Goal: Task Accomplishment & Management: Manage account settings

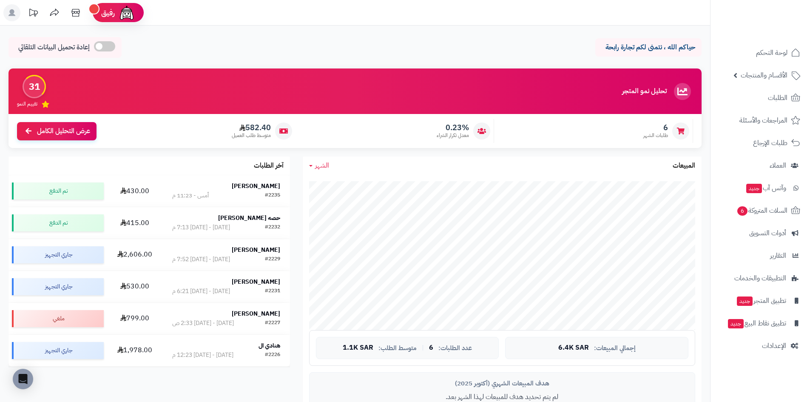
click at [326, 168] on span "الشهر" at bounding box center [322, 165] width 14 height 10
click at [336, 195] on link "الأسبوع" at bounding box center [337, 202] width 68 height 16
click at [766, 351] on span "الإعدادات" at bounding box center [774, 346] width 24 height 12
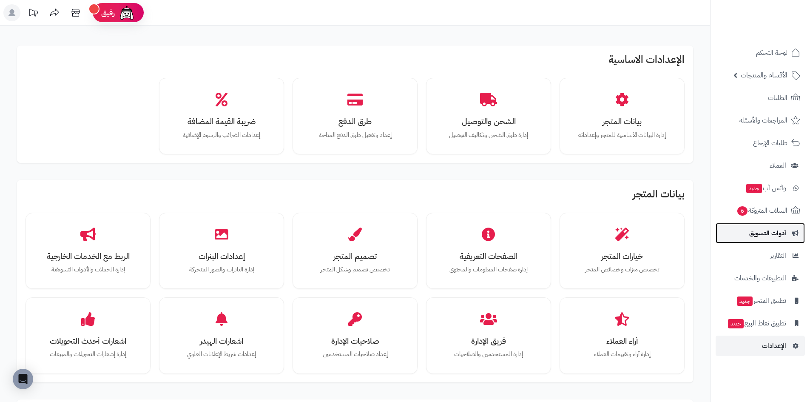
click at [764, 239] on link "أدوات التسويق" at bounding box center [760, 233] width 89 height 20
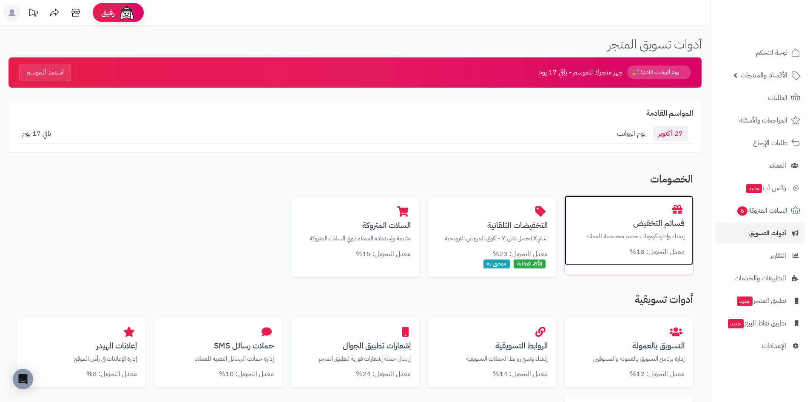
click at [642, 233] on p "إنشاء وإدارة كوبونات خصم مخصصة للعملاء" at bounding box center [628, 236] width 111 height 9
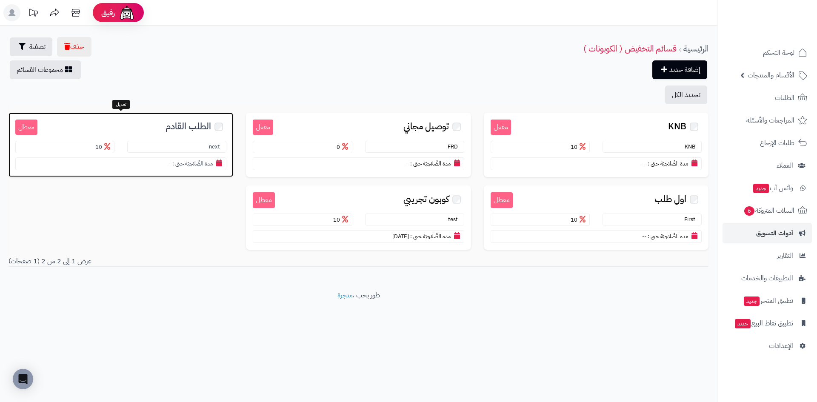
click at [192, 131] on span "الطلب القادم" at bounding box center [188, 127] width 46 height 10
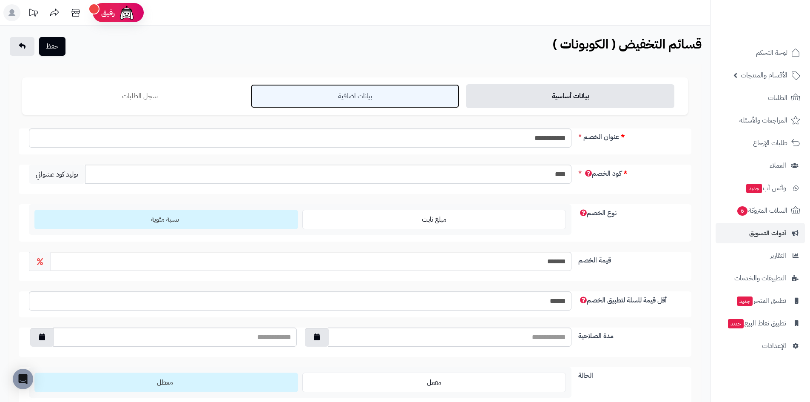
click at [398, 99] on link "بيانات اضافية" at bounding box center [355, 96] width 208 height 24
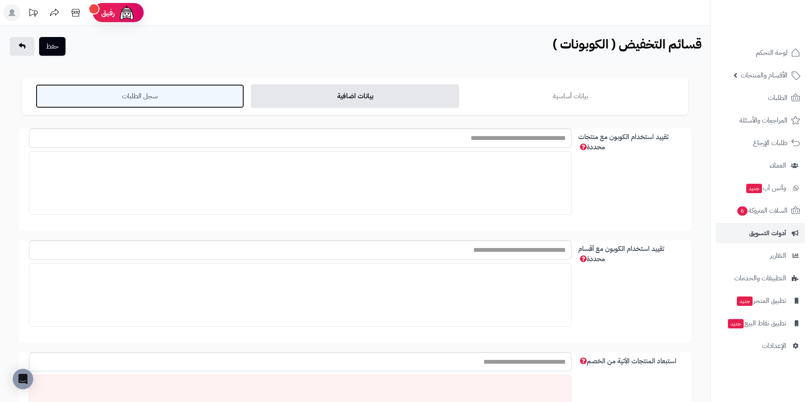
click at [166, 103] on link "سجل الطلبات" at bounding box center [140, 96] width 208 height 24
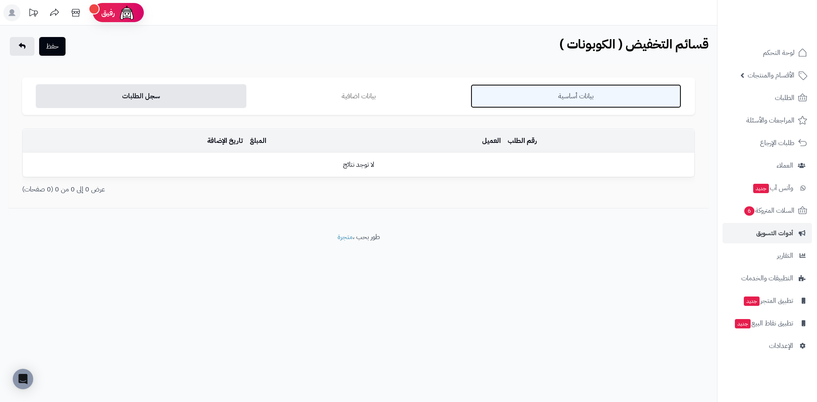
click at [565, 100] on link "بيانات أساسية" at bounding box center [575, 96] width 211 height 24
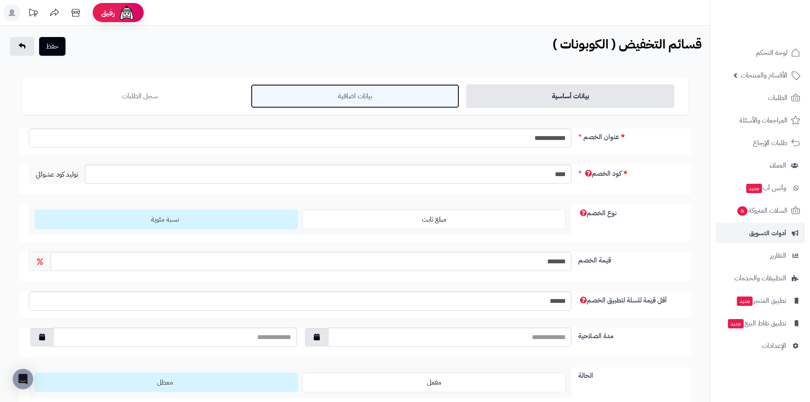
click at [335, 96] on link "بيانات اضافية" at bounding box center [355, 96] width 208 height 24
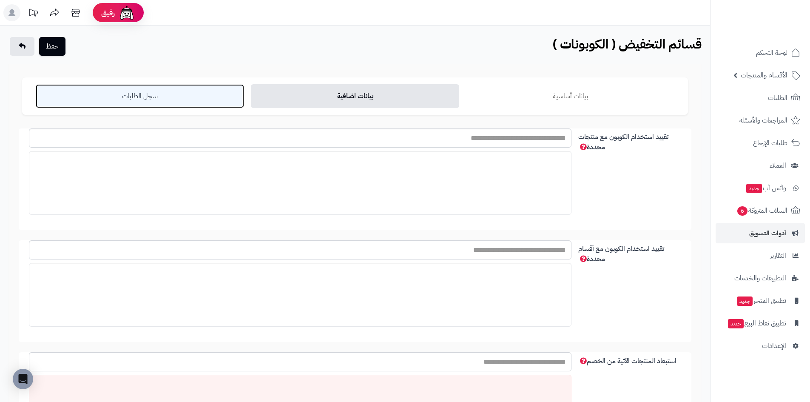
click at [191, 100] on link "سجل الطلبات" at bounding box center [140, 96] width 208 height 24
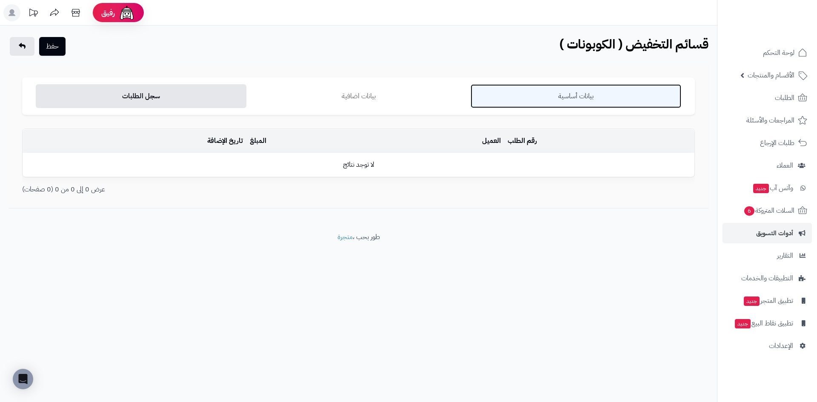
click at [611, 96] on link "بيانات أساسية" at bounding box center [575, 96] width 211 height 24
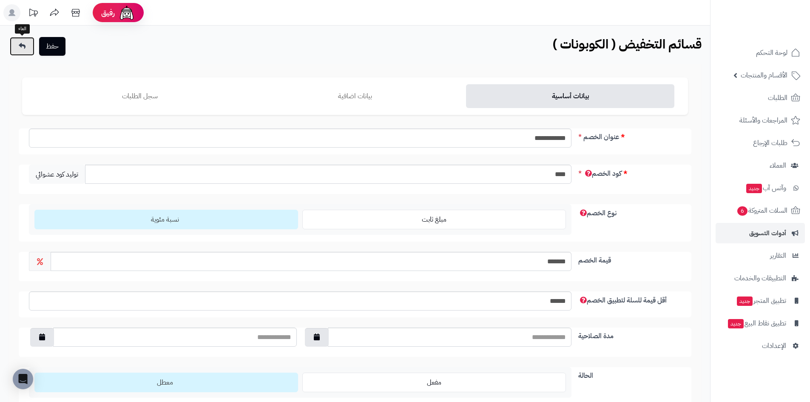
click at [33, 47] on link at bounding box center [22, 46] width 25 height 19
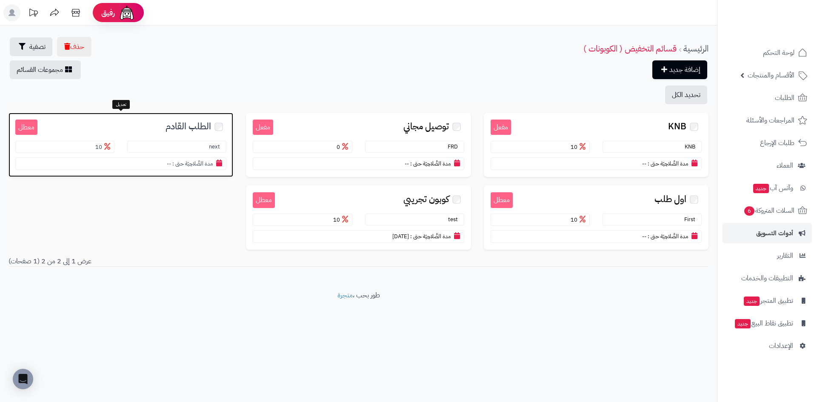
click at [214, 127] on h3 "الطلب القادم" at bounding box center [131, 126] width 189 height 13
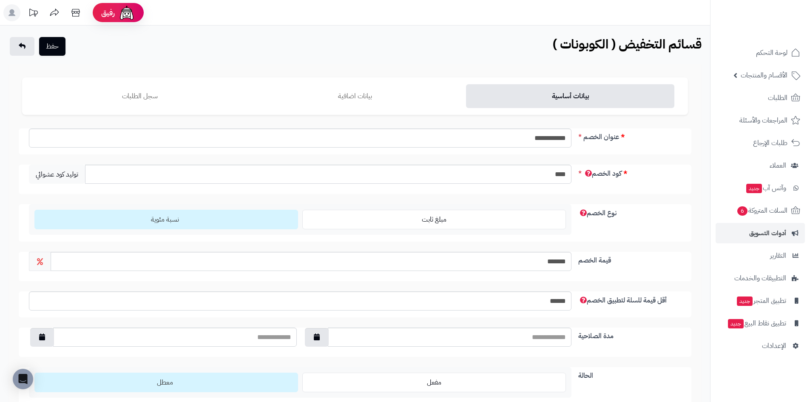
click at [30, 56] on div "حفظ قسائم التخفيض ( الكوبونات ) الرئيسية قسائم التخفيض ( الكوبونات )" at bounding box center [355, 47] width 710 height 20
click at [27, 51] on link at bounding box center [22, 46] width 25 height 19
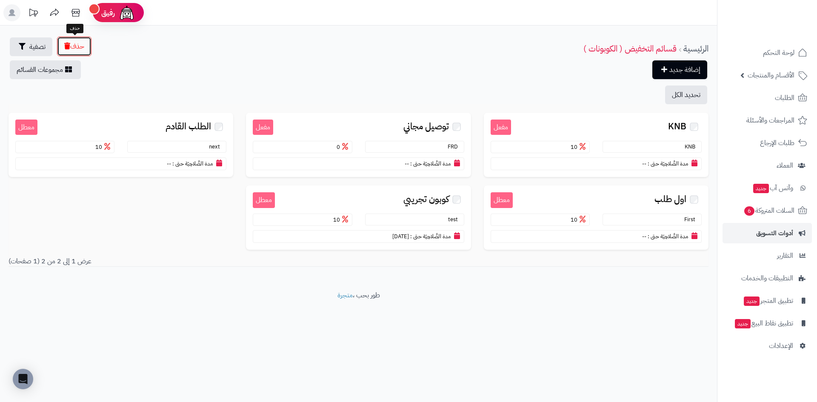
click at [77, 44] on button "حذف" at bounding box center [74, 47] width 34 height 20
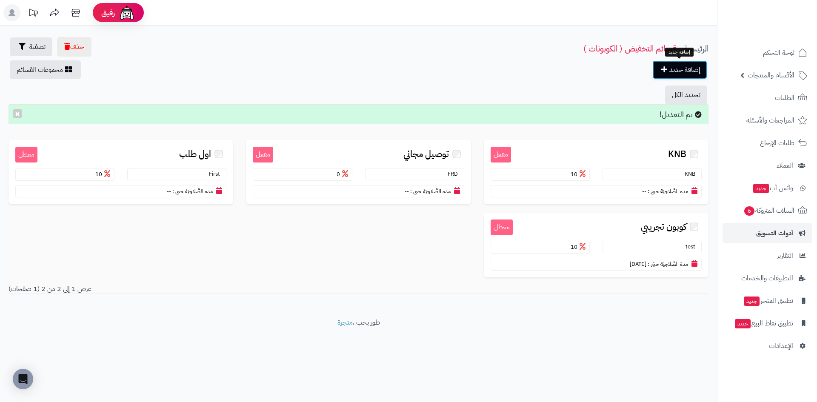
click at [663, 67] on icon at bounding box center [664, 69] width 6 height 7
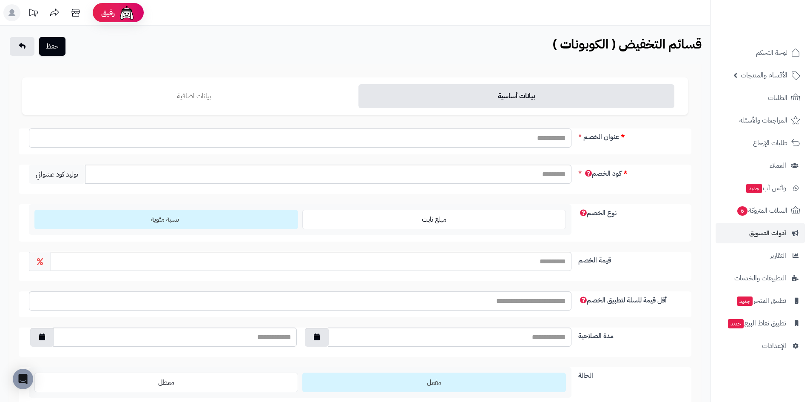
click at [535, 138] on input "عنوان الخصم" at bounding box center [300, 137] width 543 height 19
type input "**********"
click at [545, 179] on input "كود الخصم" at bounding box center [328, 174] width 487 height 19
type input "****"
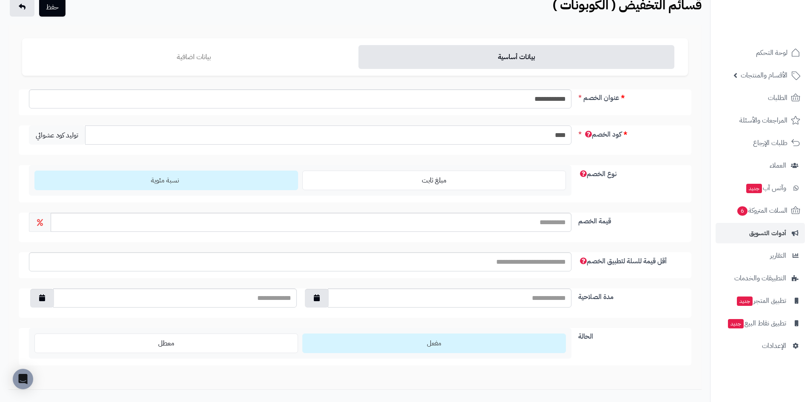
scroll to position [43, 0]
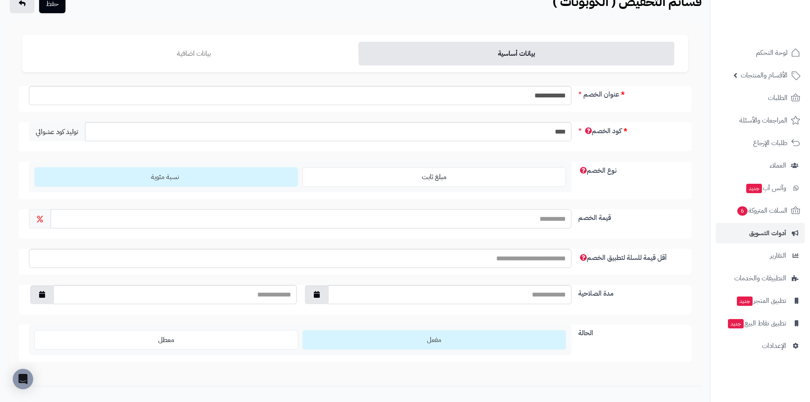
click at [483, 222] on input "قيمة الخصم" at bounding box center [311, 218] width 521 height 19
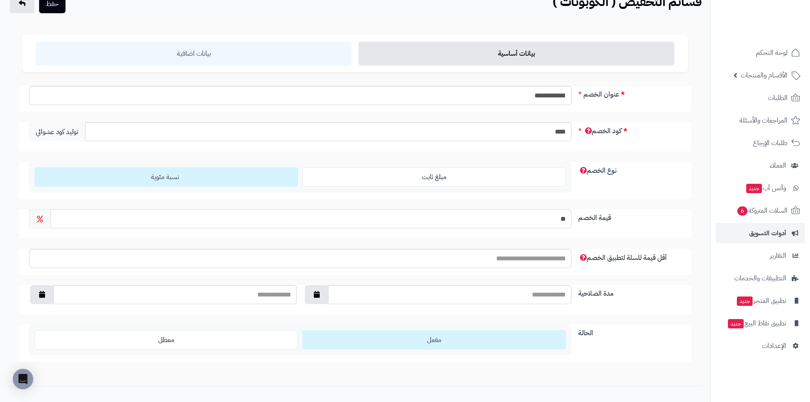
type input "**"
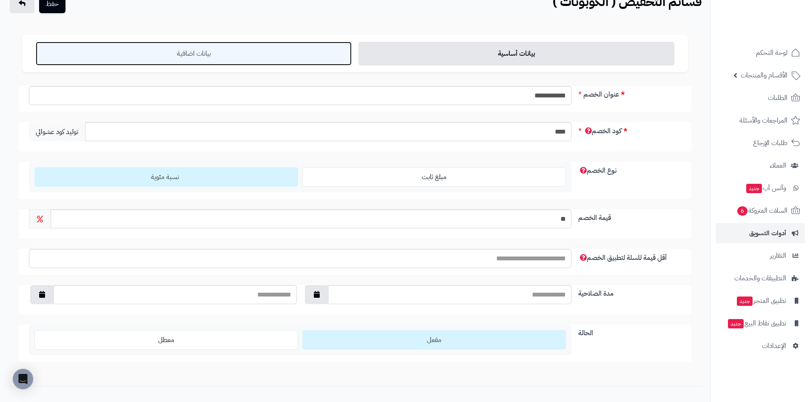
click at [243, 60] on link "بيانات اضافية" at bounding box center [194, 54] width 316 height 24
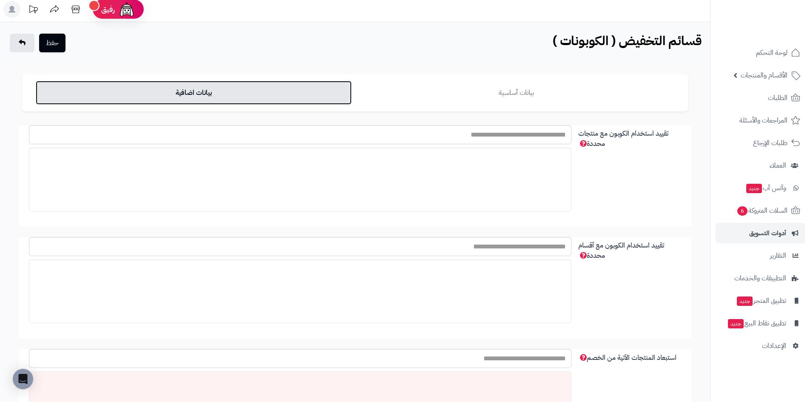
scroll to position [0, 0]
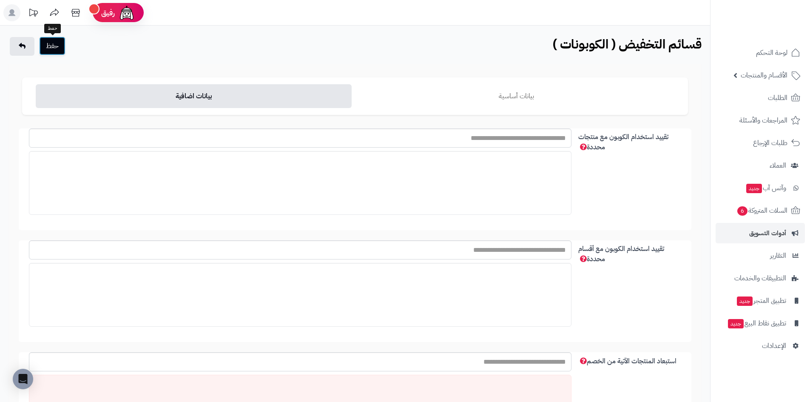
click at [60, 49] on button "حفظ" at bounding box center [52, 46] width 26 height 19
